Goal: Task Accomplishment & Management: Use online tool/utility

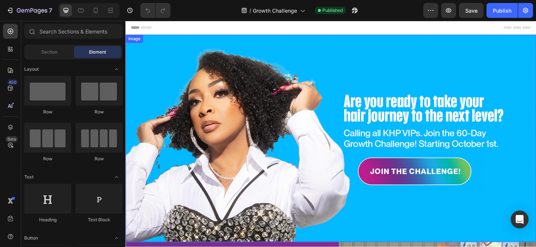
click at [392, 201] on img at bounding box center [348, 148] width 446 height 225
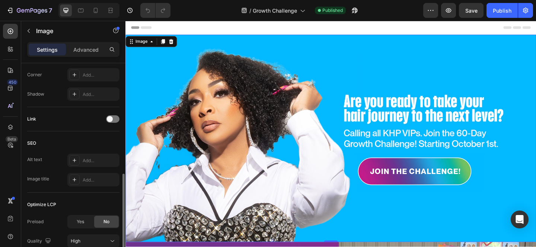
scroll to position [293, 0]
click at [109, 119] on span at bounding box center [110, 121] width 6 height 6
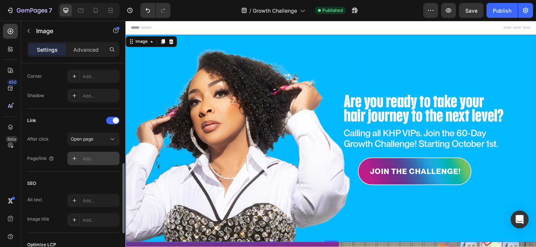
click at [88, 161] on div "Add..." at bounding box center [100, 159] width 35 height 7
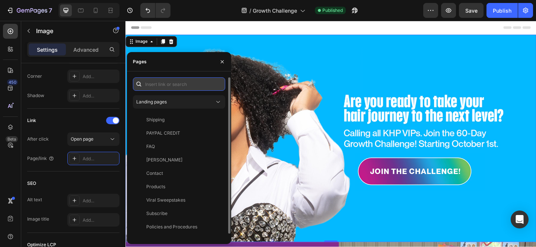
click at [168, 84] on input "text" at bounding box center [179, 83] width 92 height 13
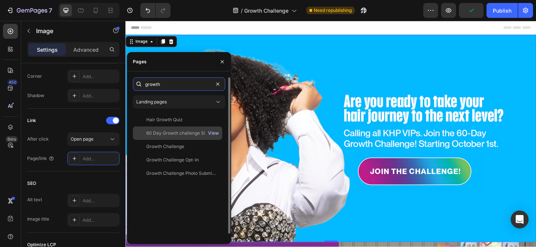
type input "growth"
click at [215, 134] on div "View" at bounding box center [213, 133] width 11 height 7
click at [185, 135] on div "60 Day Growth challenge Sign Up Form" at bounding box center [181, 133] width 71 height 7
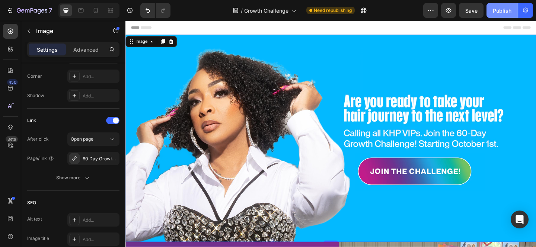
click at [507, 11] on div "Publish" at bounding box center [502, 11] width 19 height 8
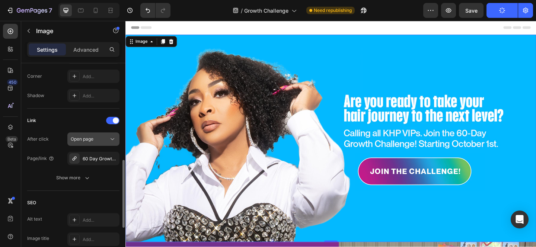
click at [109, 138] on icon at bounding box center [112, 138] width 7 height 7
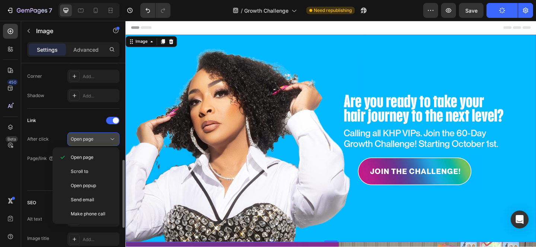
click at [109, 138] on icon at bounding box center [112, 138] width 7 height 7
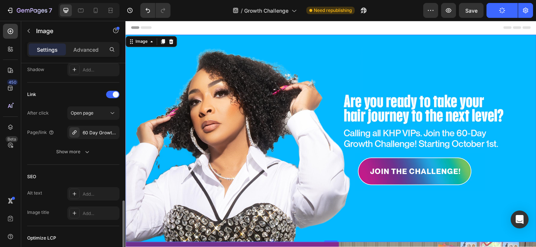
scroll to position [415, 0]
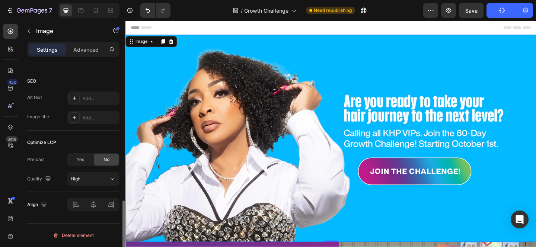
click at [413, 177] on img at bounding box center [348, 148] width 446 height 225
click at [452, 11] on icon "button" at bounding box center [448, 10] width 7 height 7
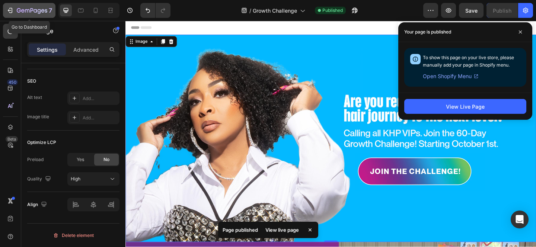
click at [6, 10] on icon "button" at bounding box center [9, 10] width 7 height 7
